Goal: Information Seeking & Learning: Compare options

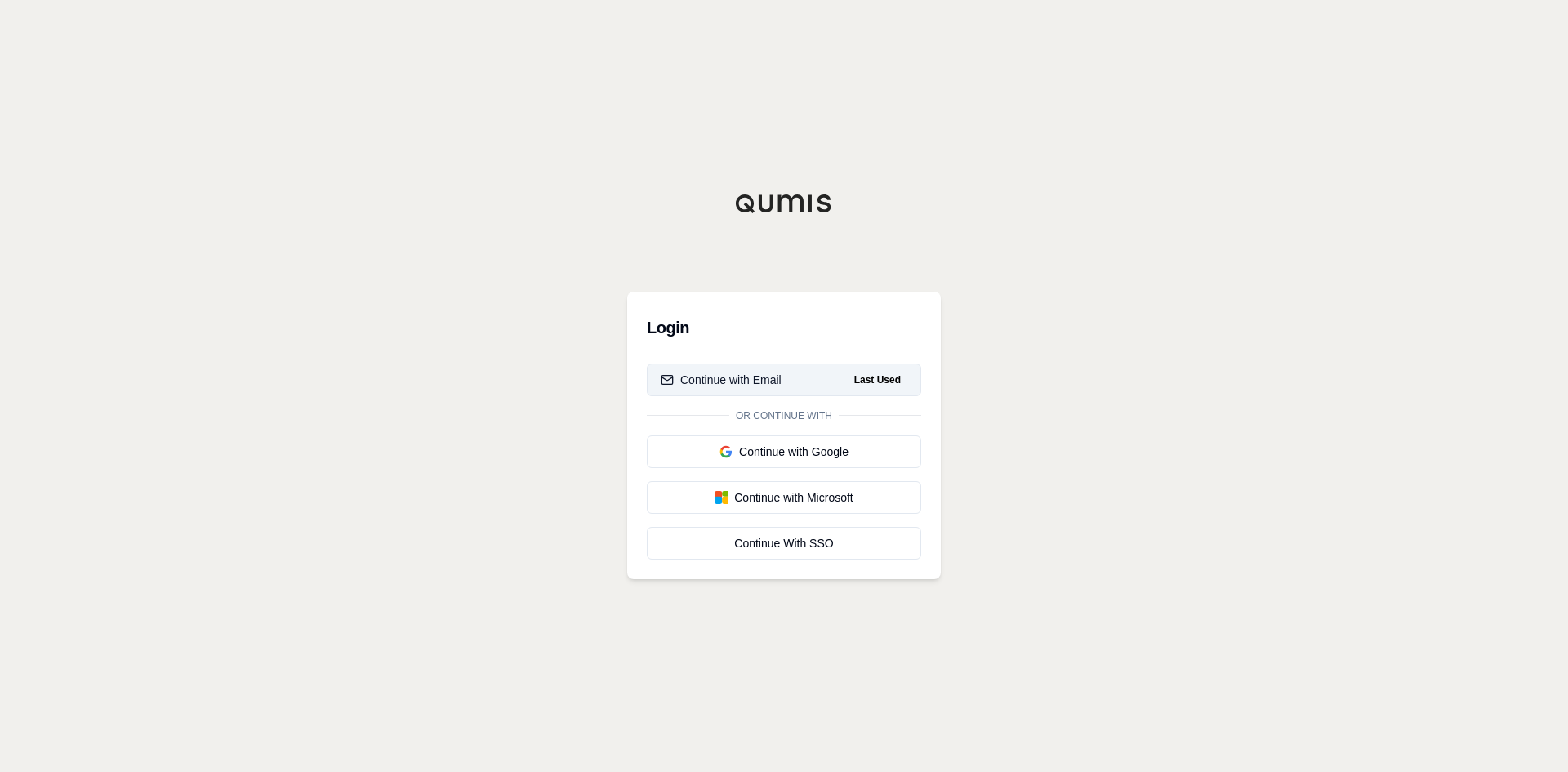
click at [778, 379] on div "Continue with Email" at bounding box center [721, 379] width 121 height 16
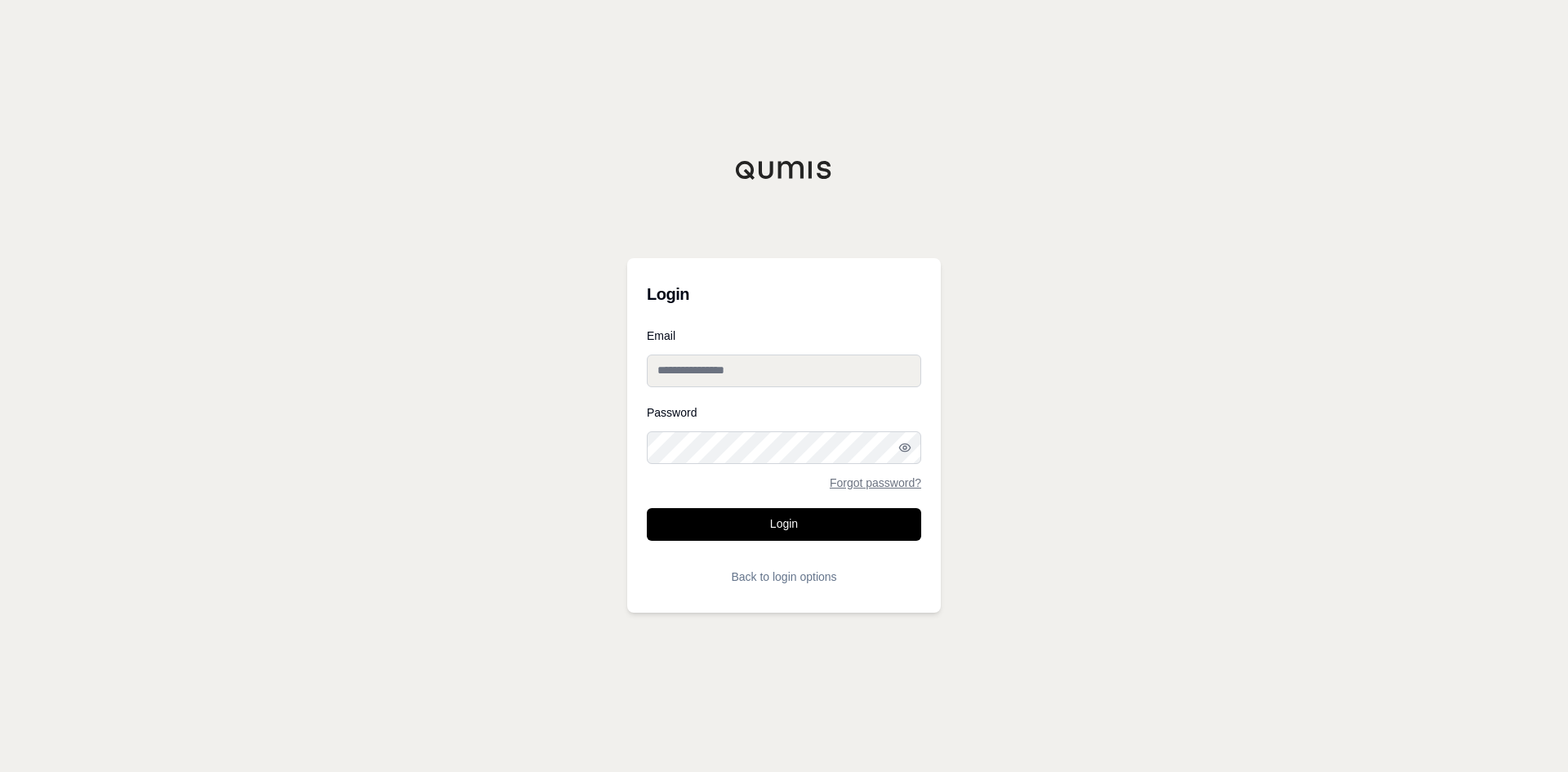
type input "**********"
click at [778, 376] on input "**********" at bounding box center [784, 371] width 274 height 33
click at [757, 523] on button "Login" at bounding box center [784, 525] width 274 height 33
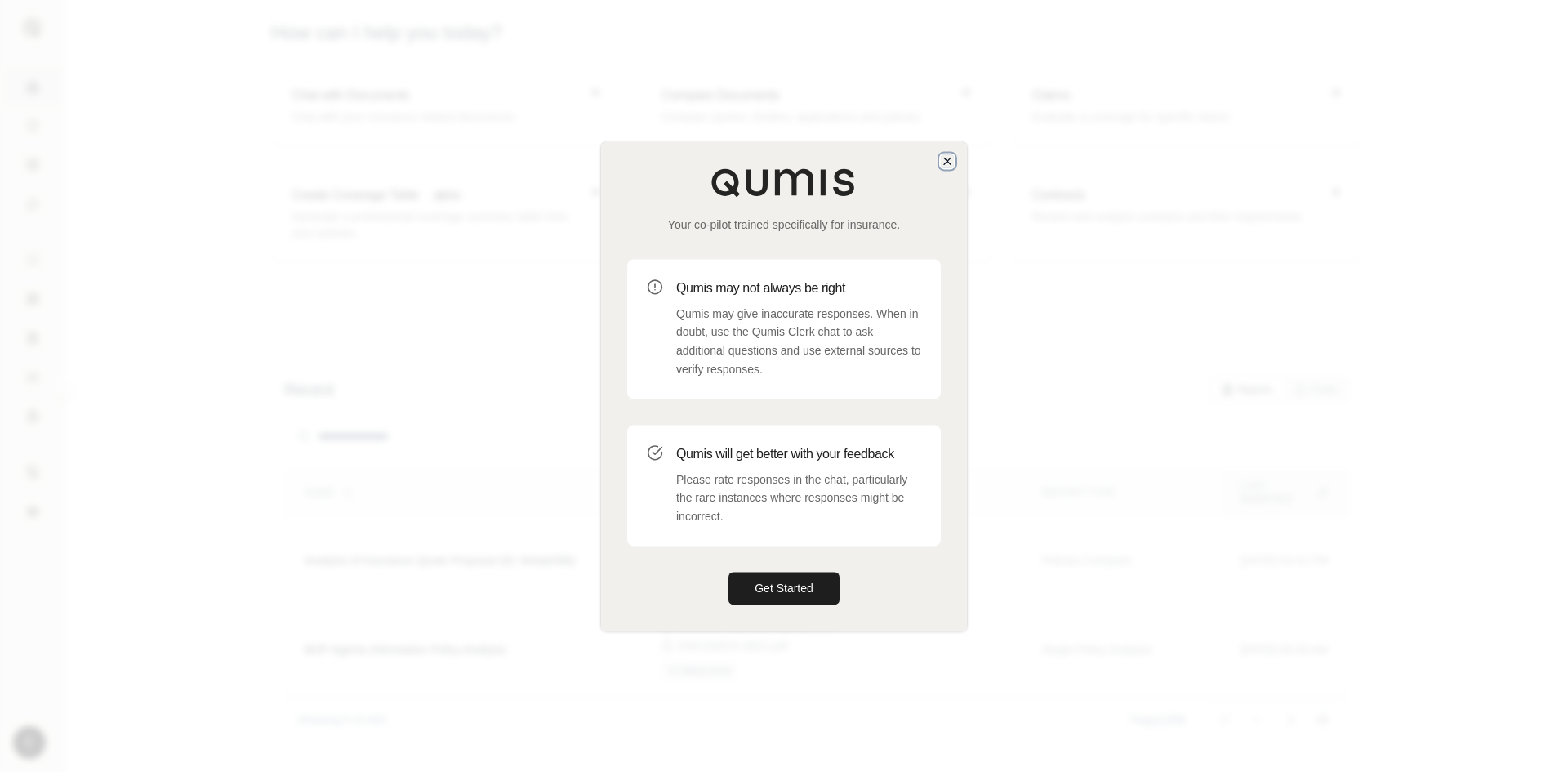
click at [940, 157] on icon "button" at bounding box center [947, 161] width 13 height 13
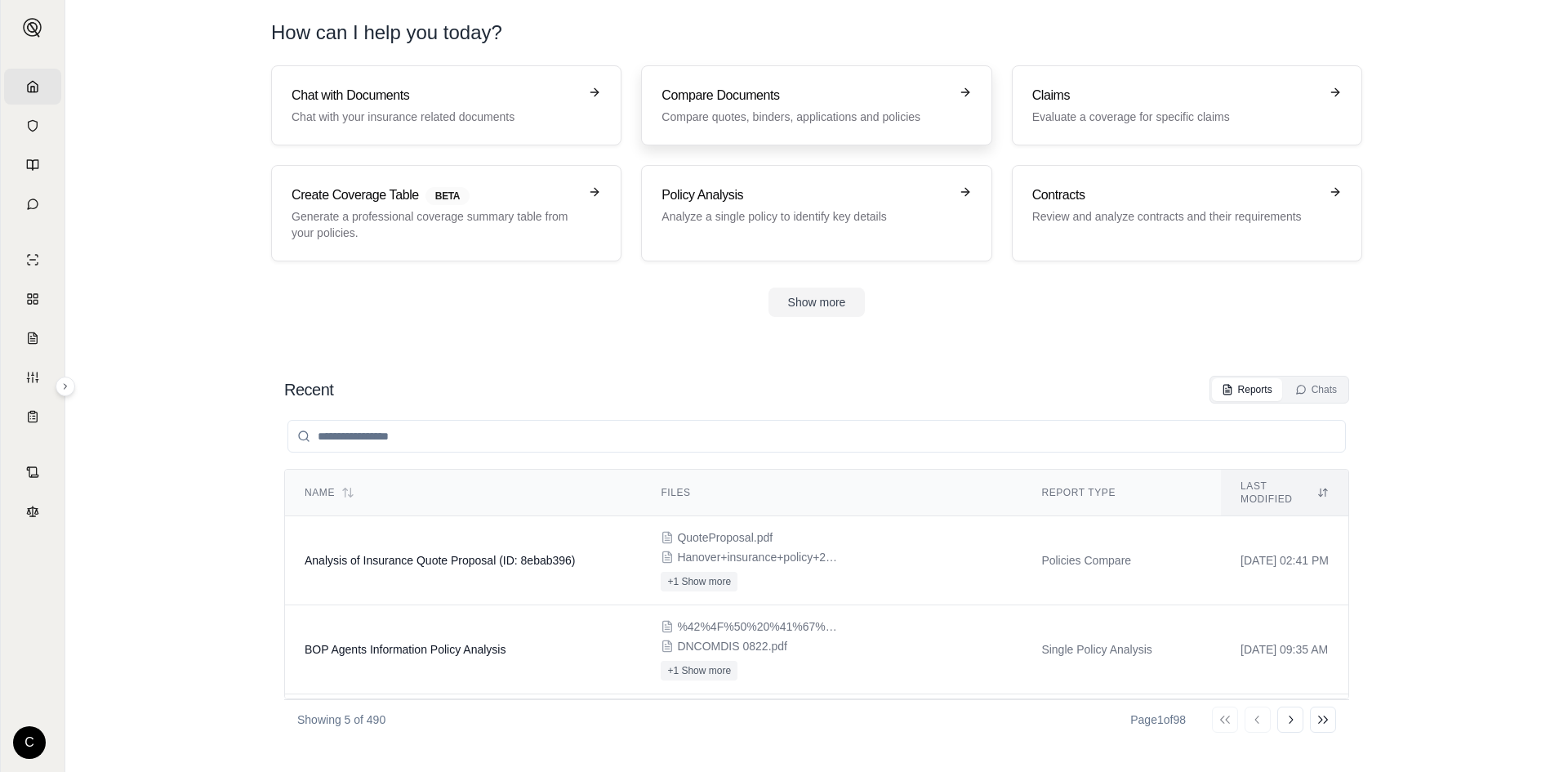
click at [744, 116] on p "Compare quotes, binders, applications and policies" at bounding box center [805, 116] width 287 height 16
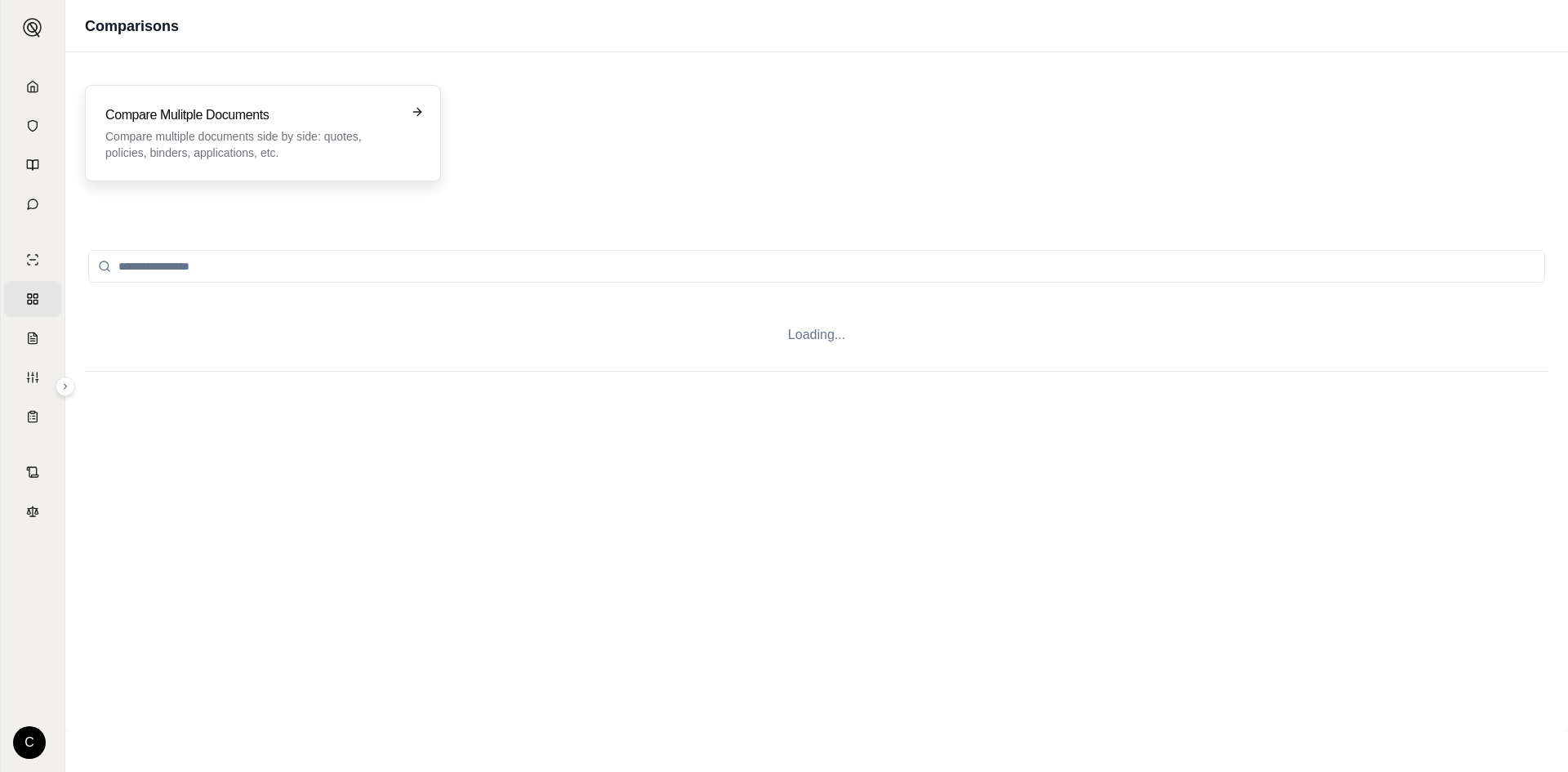
click at [231, 124] on h3 "Compare Mulitple Documents" at bounding box center [251, 115] width 293 height 19
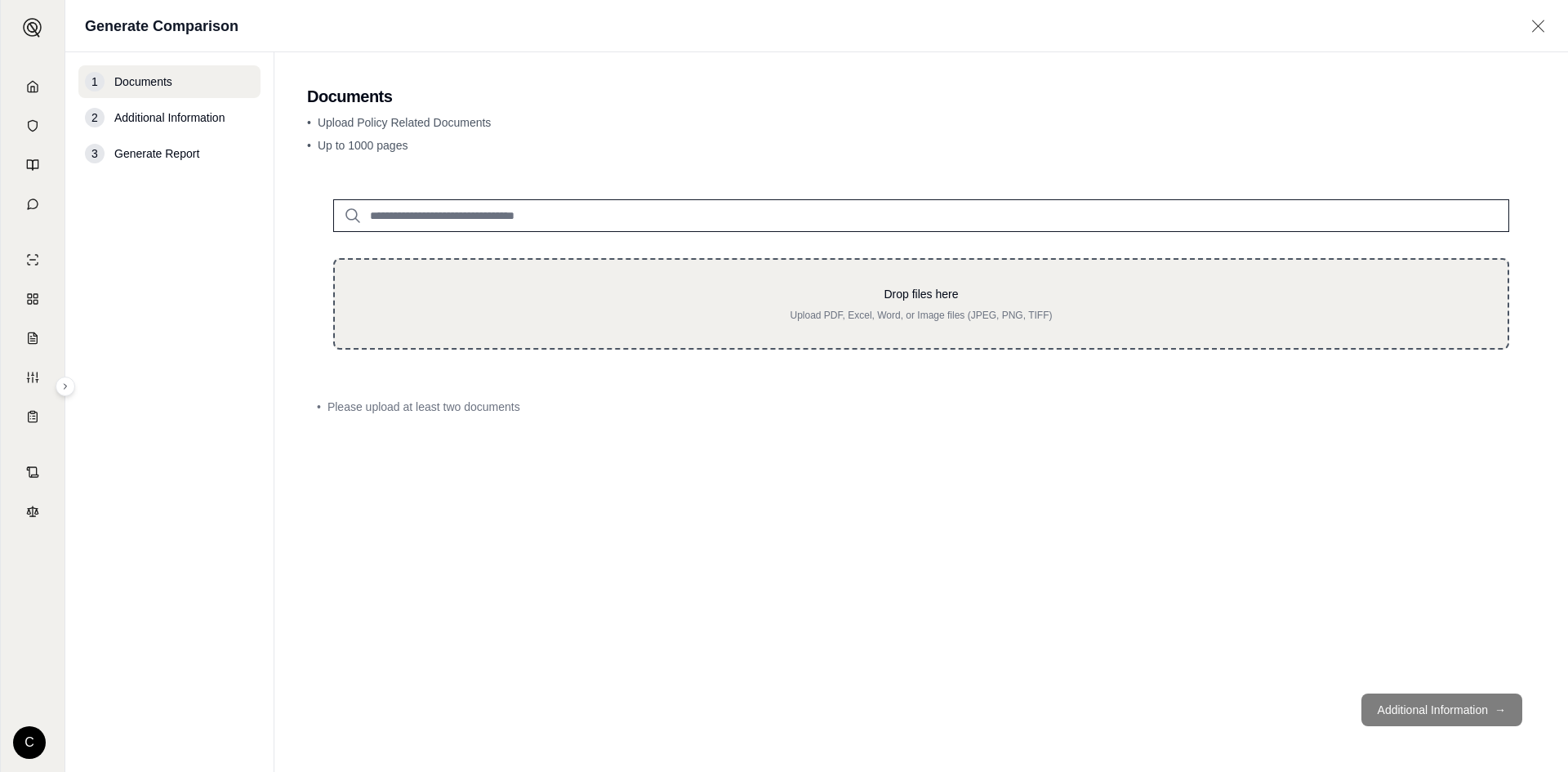
click at [756, 325] on div "Drop files here Upload PDF, Excel, Word, or Image files (JPEG, PNG, TIFF)" at bounding box center [921, 303] width 1176 height 91
type input "**********"
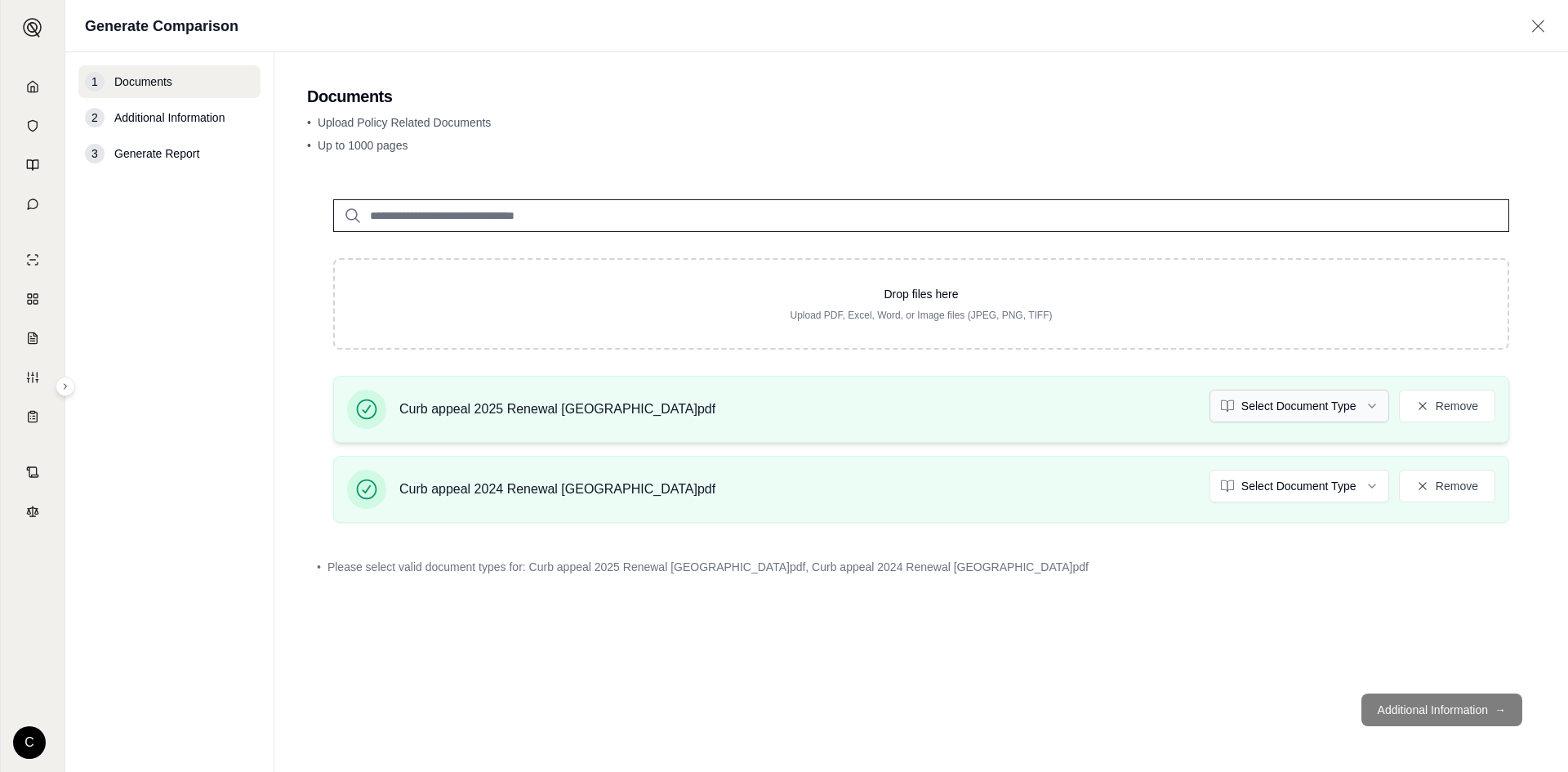
click at [1315, 408] on html "Home Vault Prompts Chats Single Policy Comparisons Claims Custom Report Coverag…" at bounding box center [784, 386] width 1568 height 772
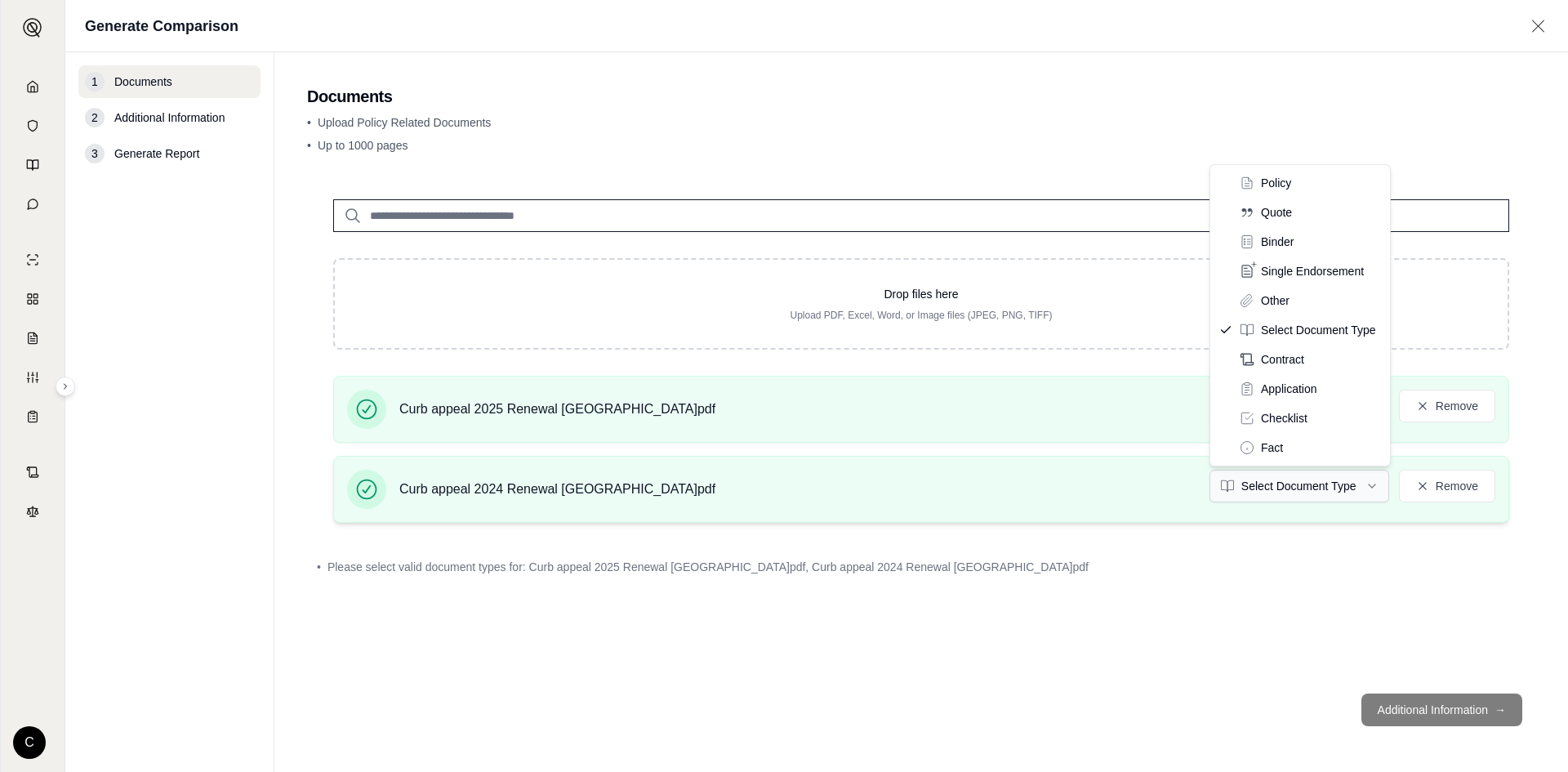
click at [1305, 480] on html "Home Vault Prompts Chats Single Policy Comparisons Claims Custom Report Coverag…" at bounding box center [784, 386] width 1568 height 772
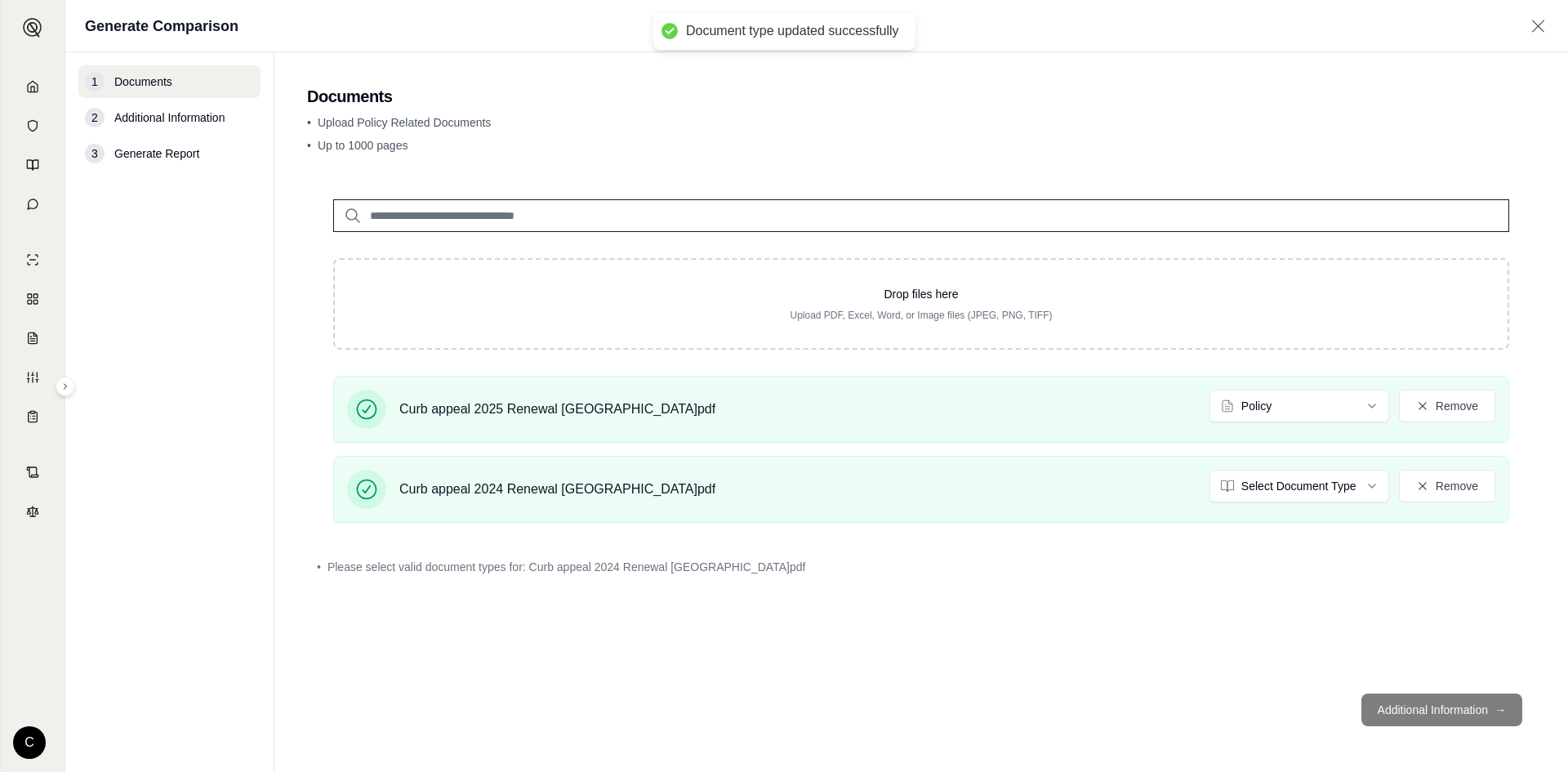
click at [1149, 650] on div "Drop files here Upload PDF, Excel, Word, or Image files (JPEG, PNG, TIFF) Curb …" at bounding box center [921, 426] width 1228 height 507
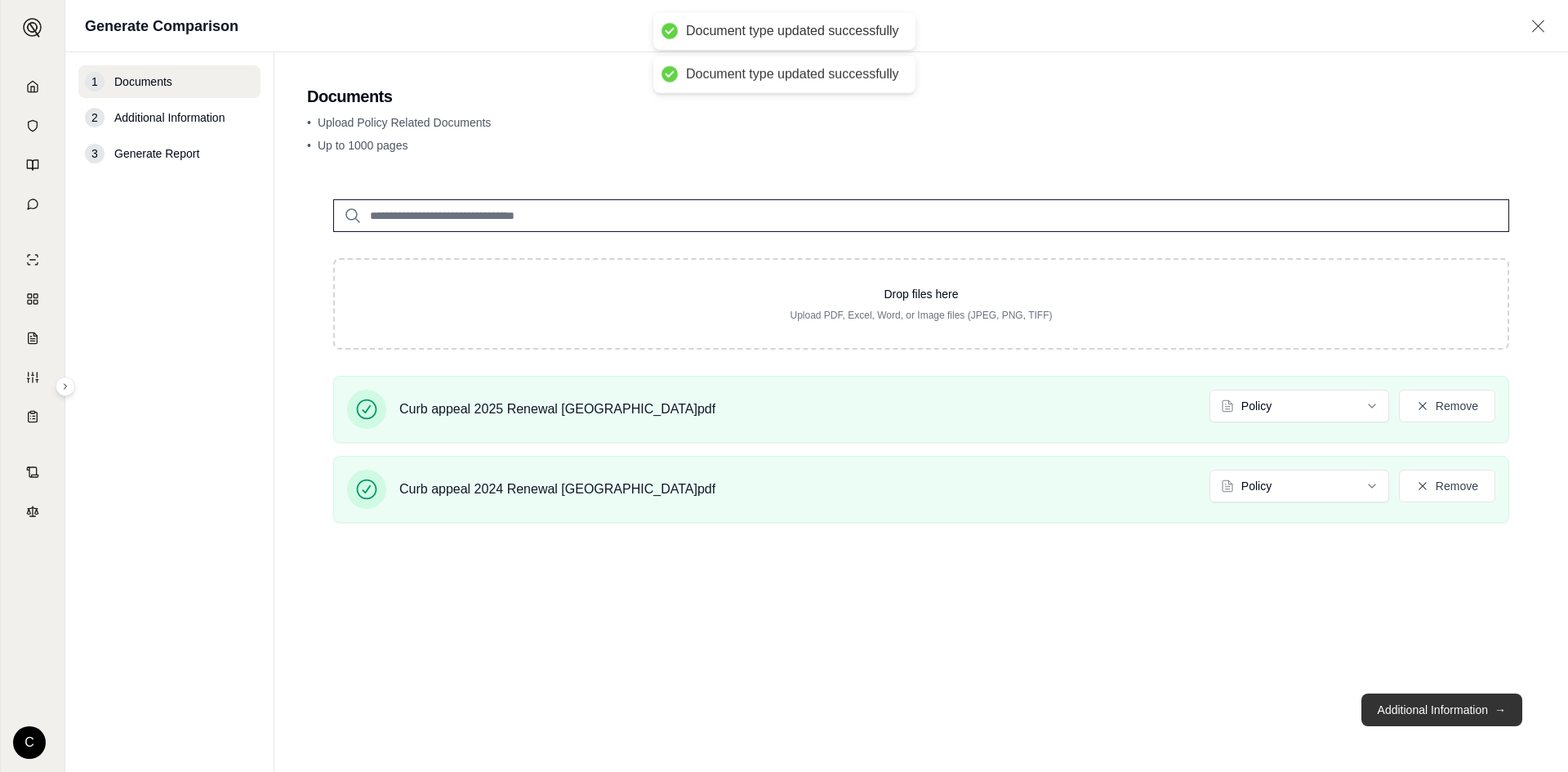
click at [1434, 704] on button "Additional Information →" at bounding box center [1441, 709] width 161 height 33
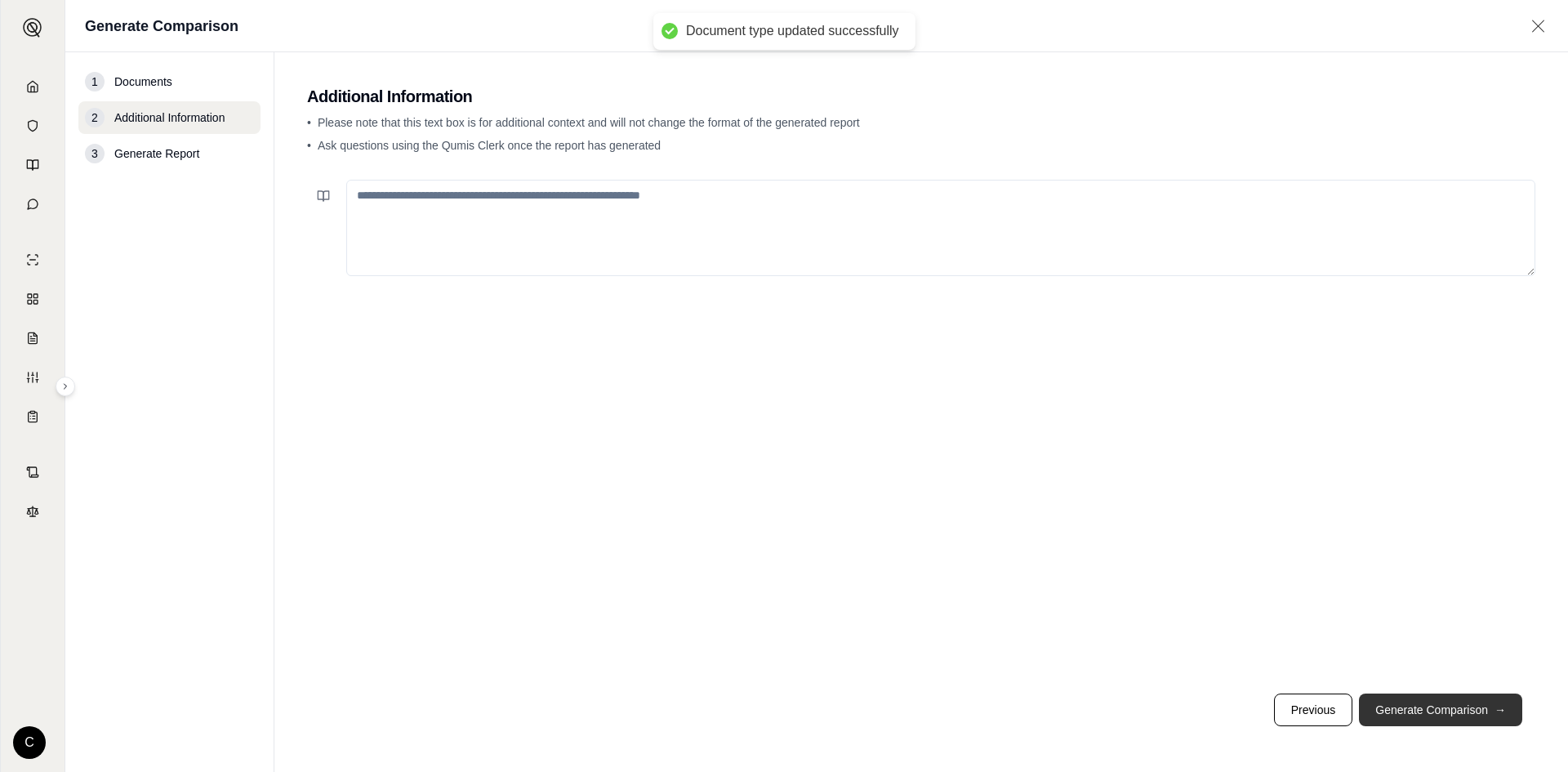
click at [1504, 720] on button "Generate Comparison →" at bounding box center [1441, 709] width 164 height 33
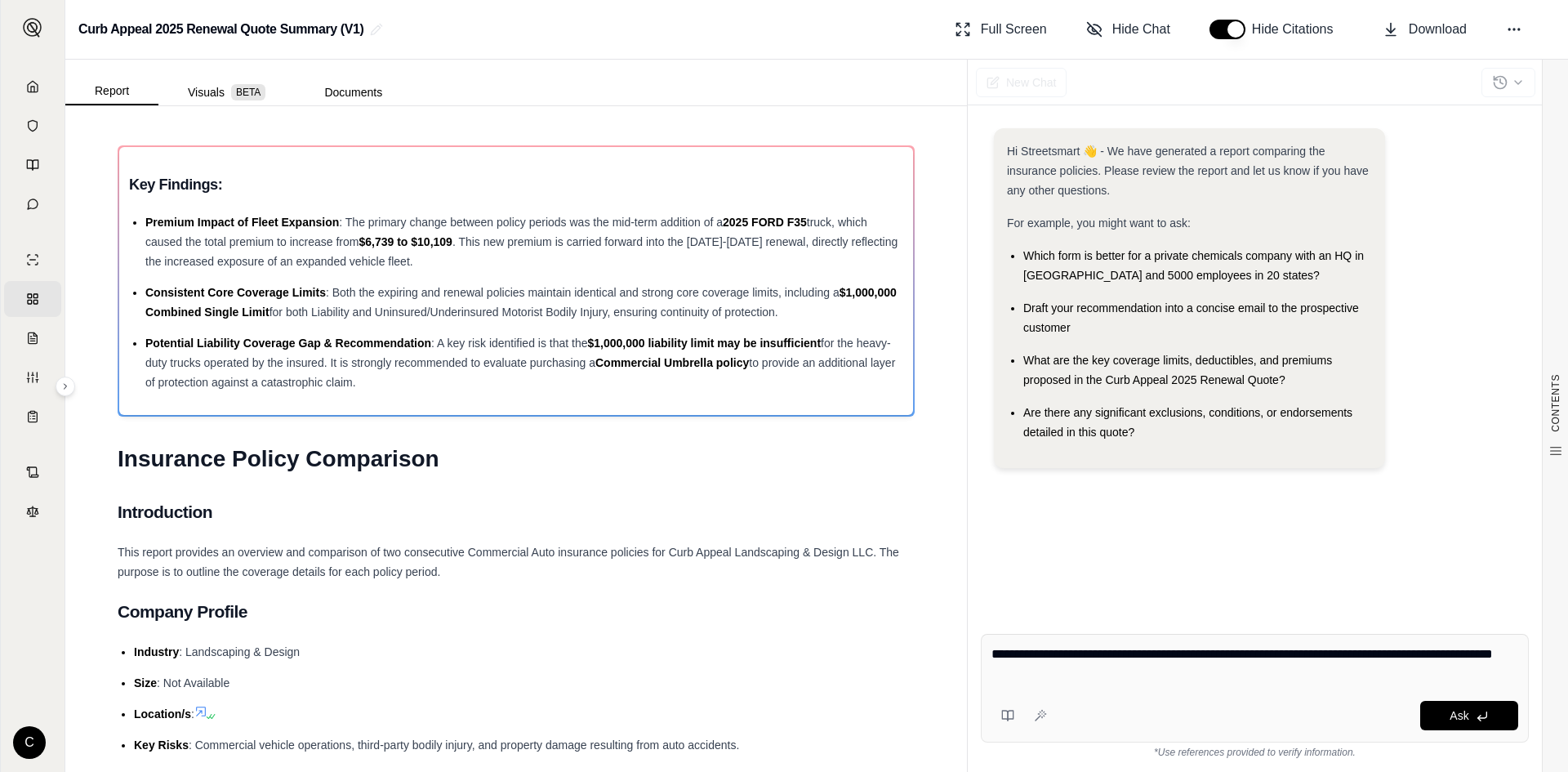
type textarea "**********"
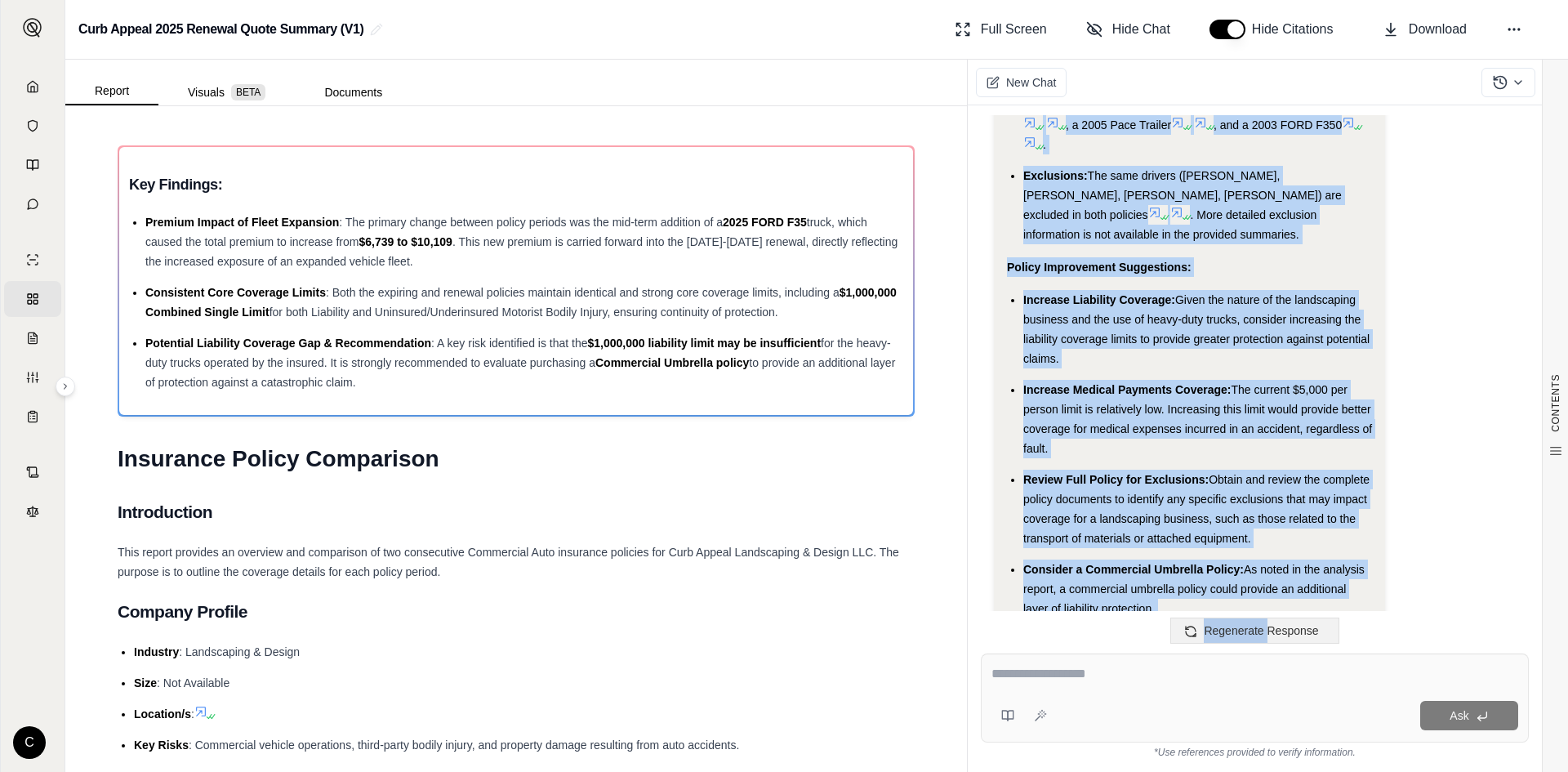
scroll to position [2371, 0]
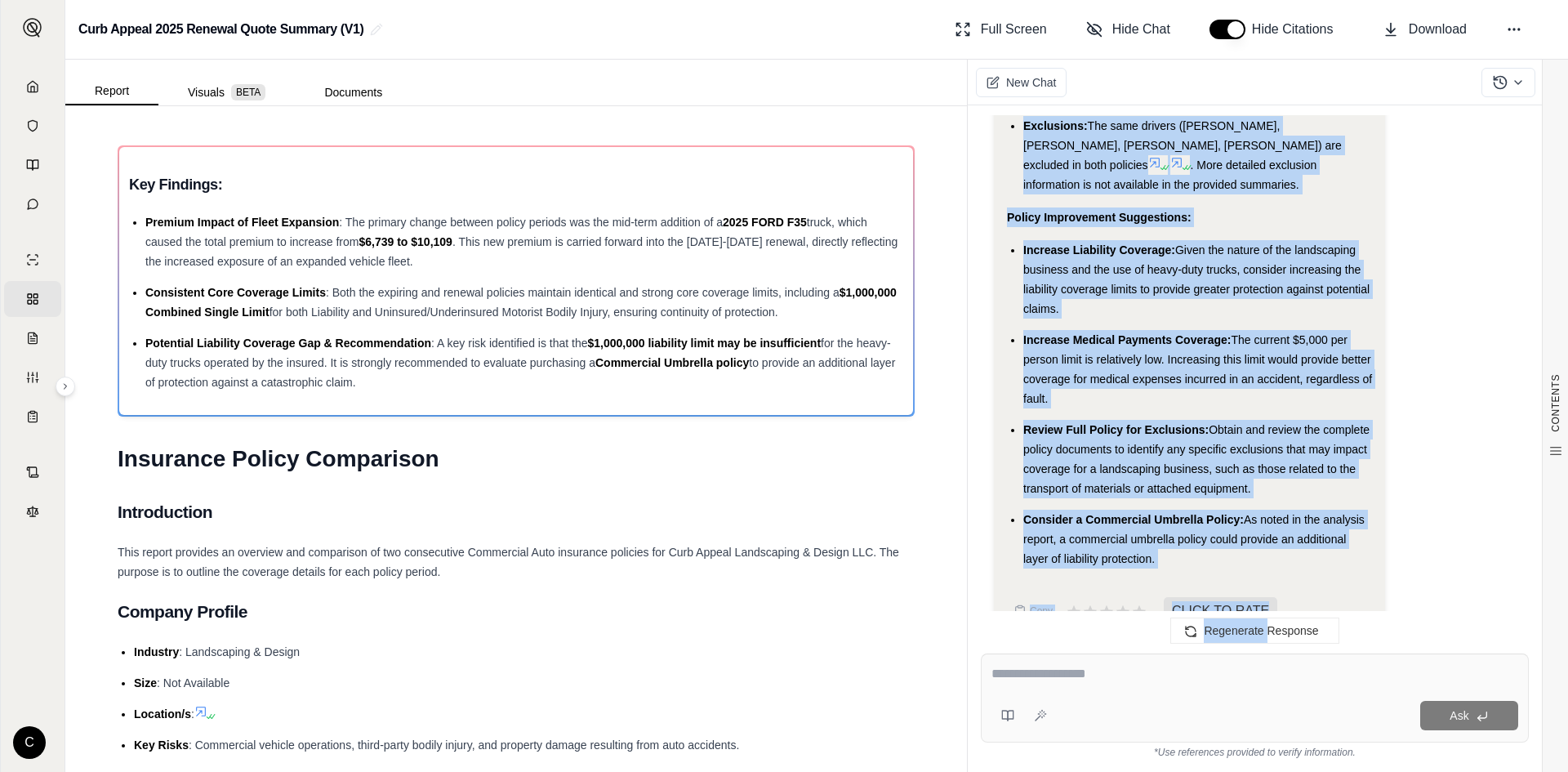
drag, startPoint x: 1023, startPoint y: 354, endPoint x: 1250, endPoint y: 522, distance: 282.4
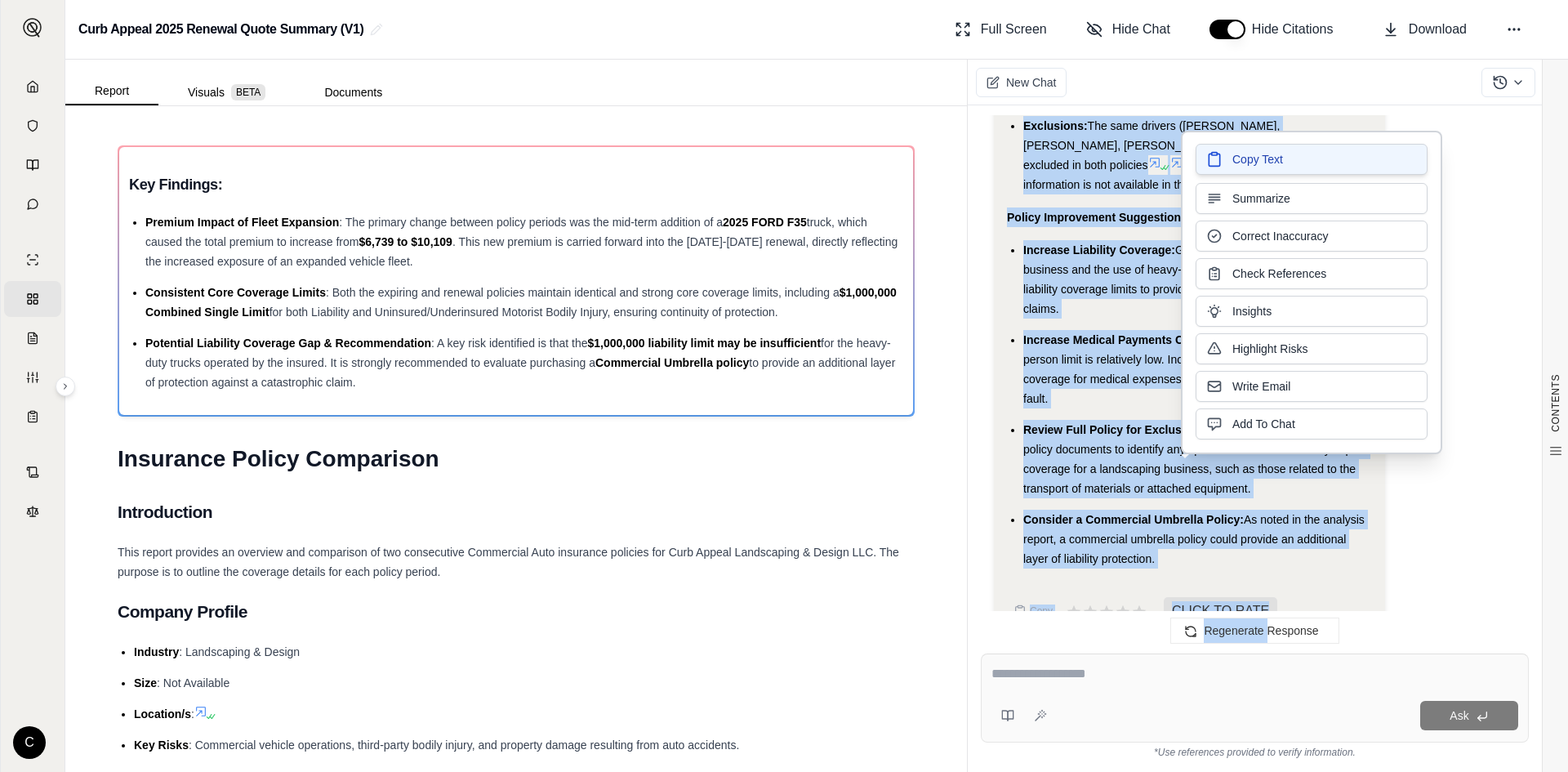
click at [1233, 164] on span "Copy Text" at bounding box center [1257, 159] width 51 height 16
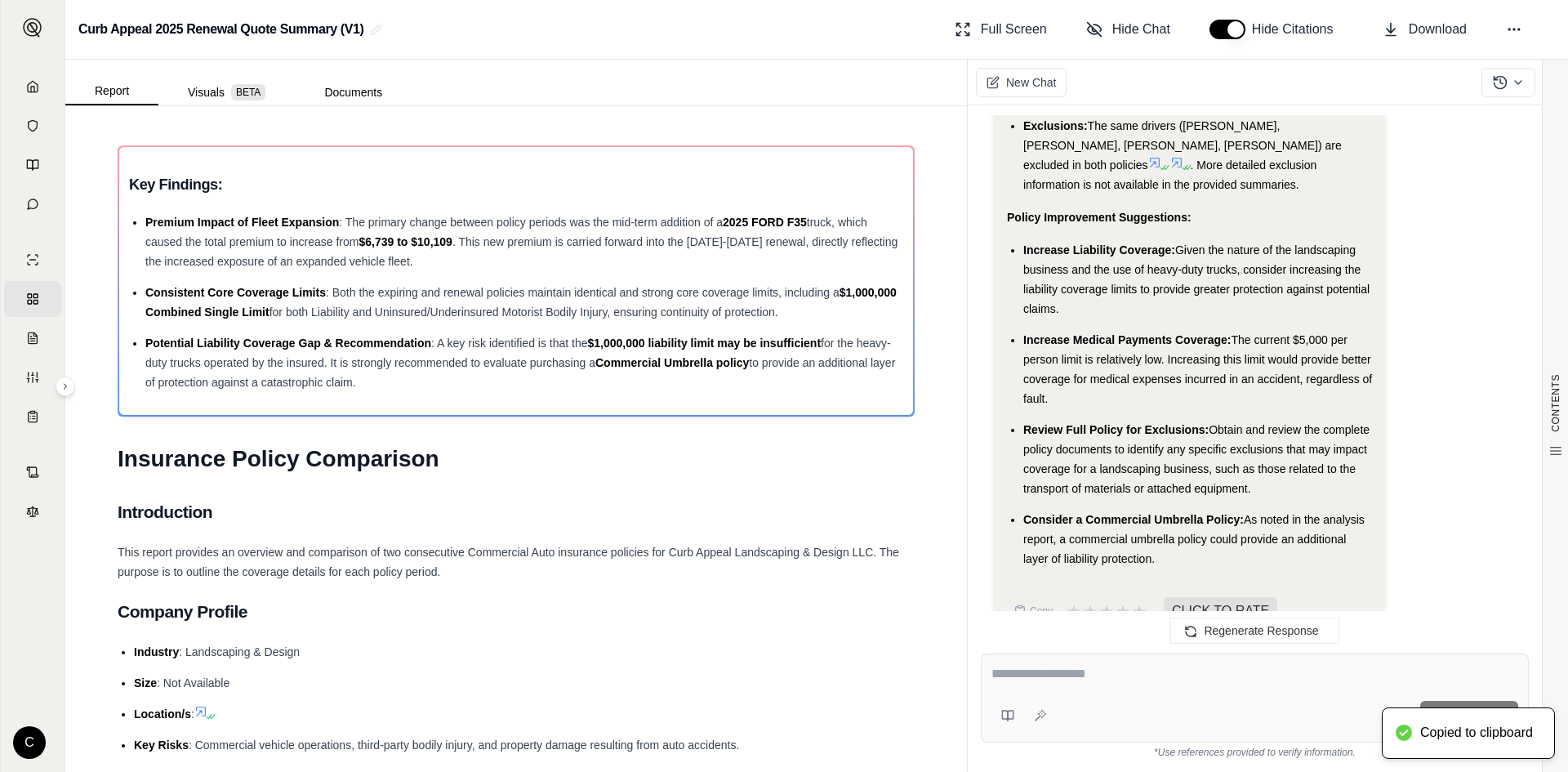
drag, startPoint x: 1135, startPoint y: 670, endPoint x: 1124, endPoint y: 651, distance: 22.0
click at [1135, 669] on textarea at bounding box center [1254, 674] width 527 height 19
type textarea "**********"
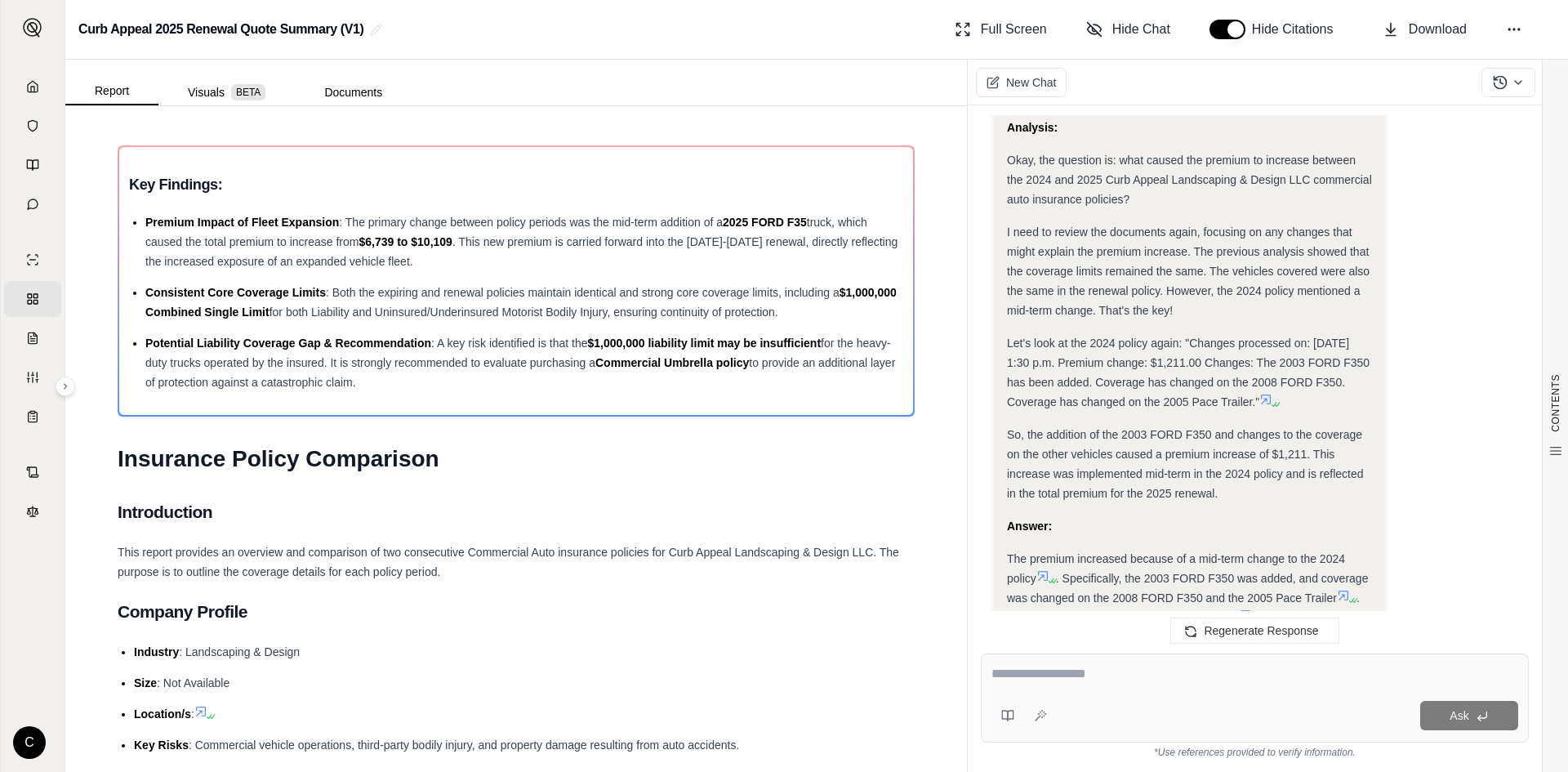
scroll to position [3080, 0]
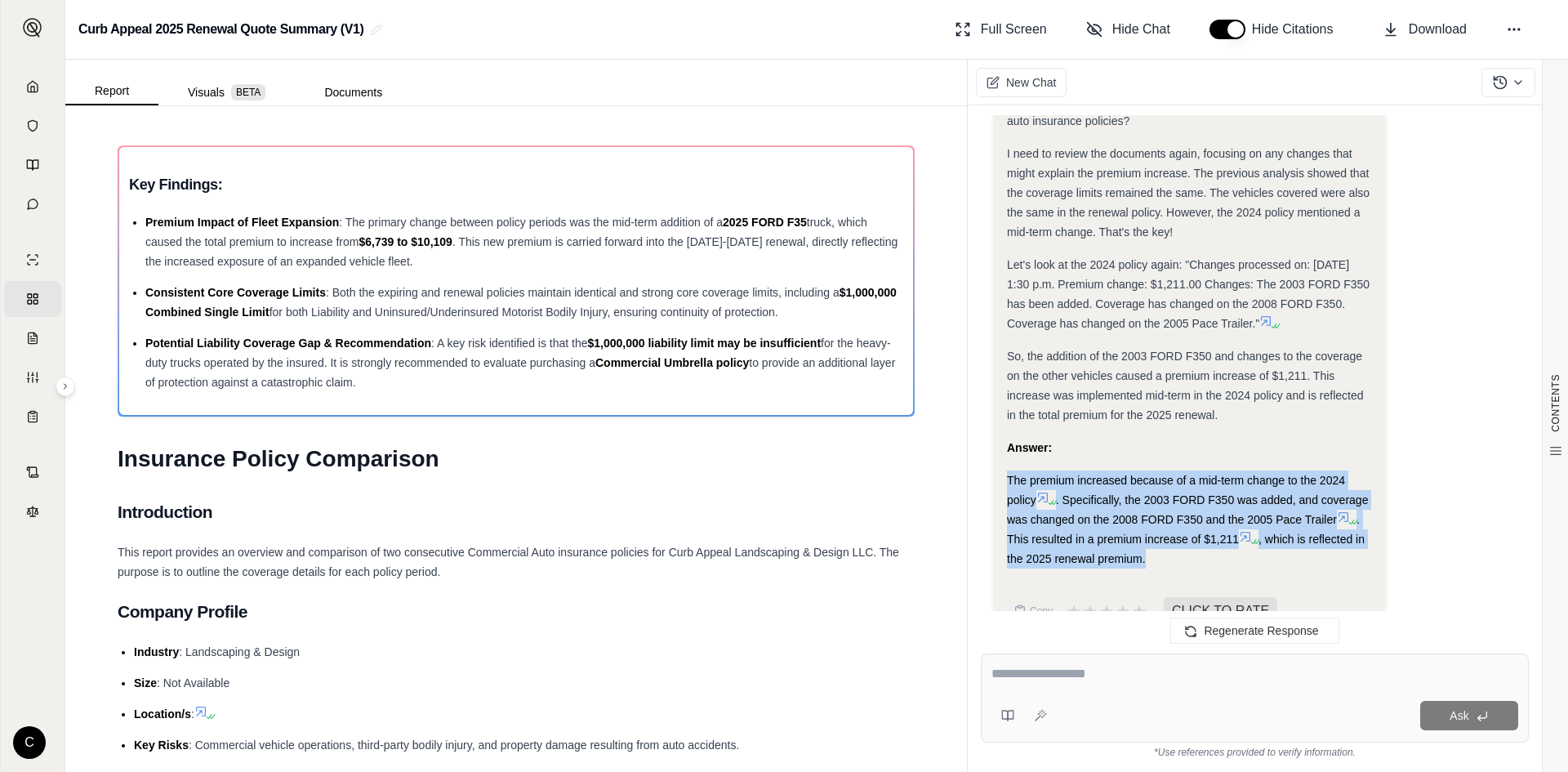
drag, startPoint x: 1010, startPoint y: 442, endPoint x: 1178, endPoint y: 486, distance: 173.7
click at [1203, 514] on div "The premium increased because of a mid-term change to the 2024 policy . Specifi…" at bounding box center [1189, 520] width 365 height 98
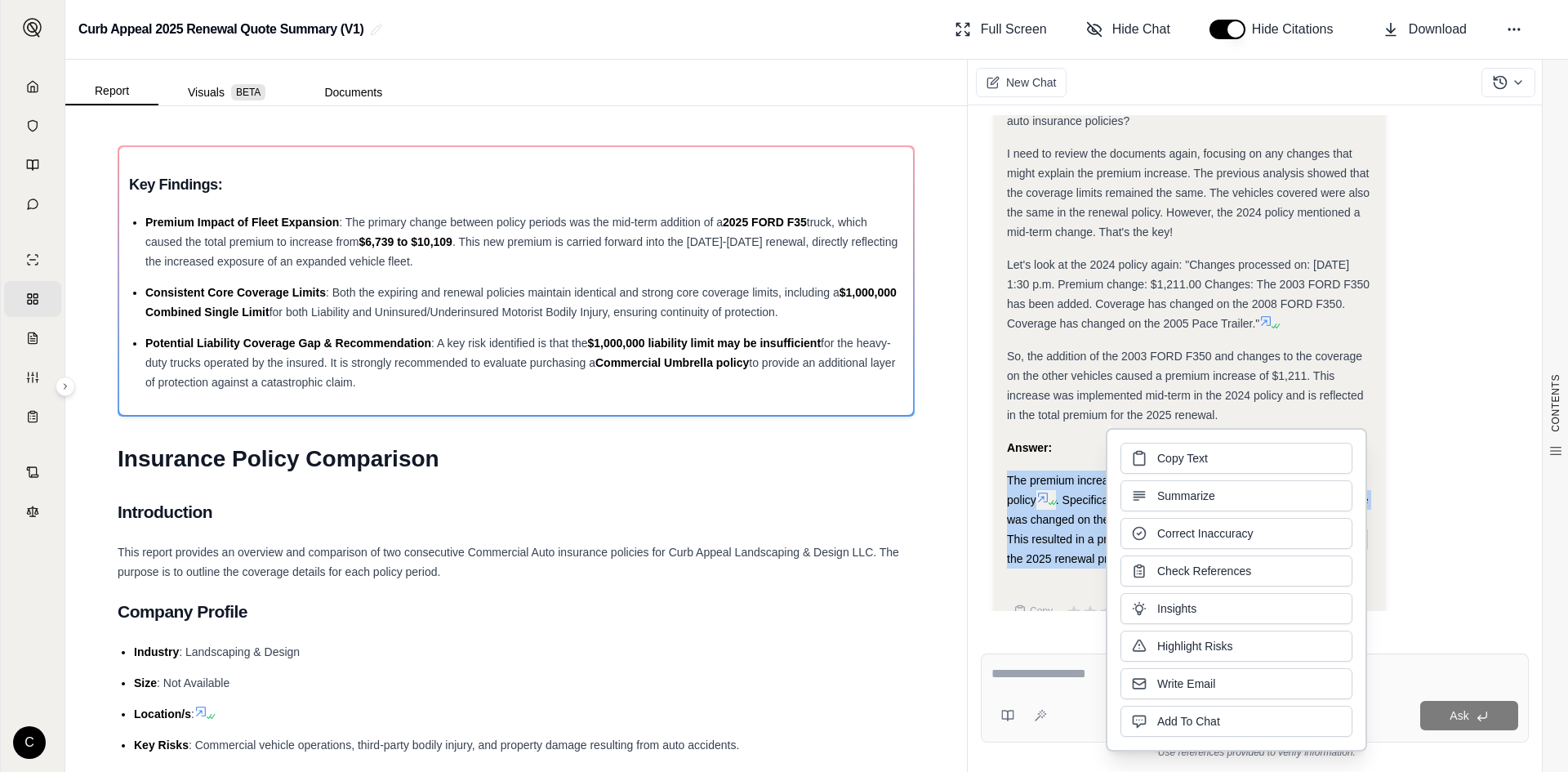
drag, startPoint x: 1175, startPoint y: 479, endPoint x: 1152, endPoint y: 453, distance: 34.7
click at [1152, 450] on button "Copy Text" at bounding box center [1236, 458] width 232 height 31
